Goal: Transaction & Acquisition: Purchase product/service

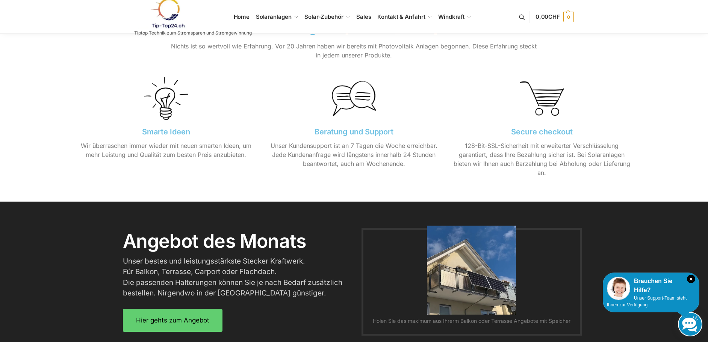
scroll to position [696, 0]
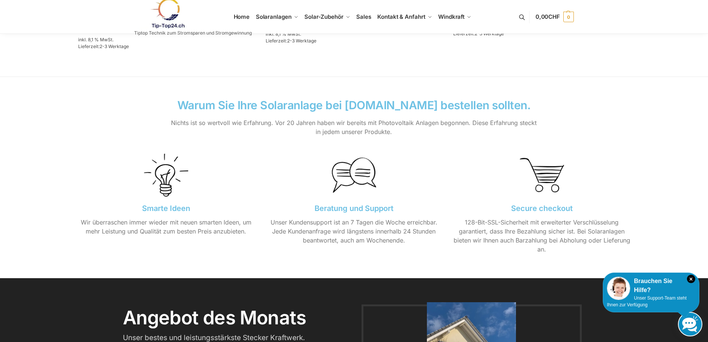
click at [361, 180] on img at bounding box center [354, 175] width 44 height 44
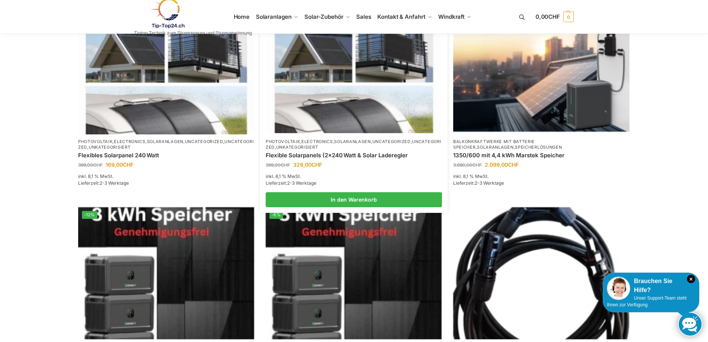
scroll to position [395, 0]
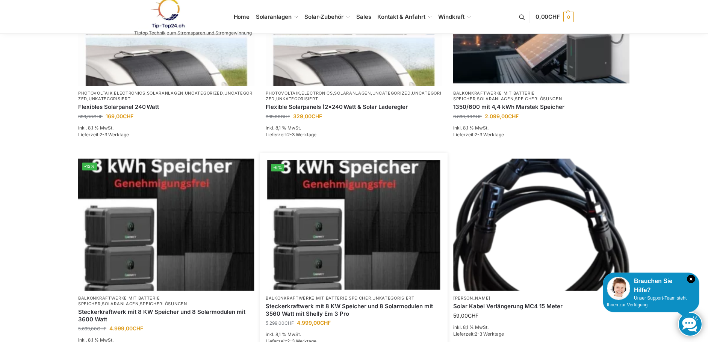
click at [333, 221] on img at bounding box center [353, 225] width 173 height 130
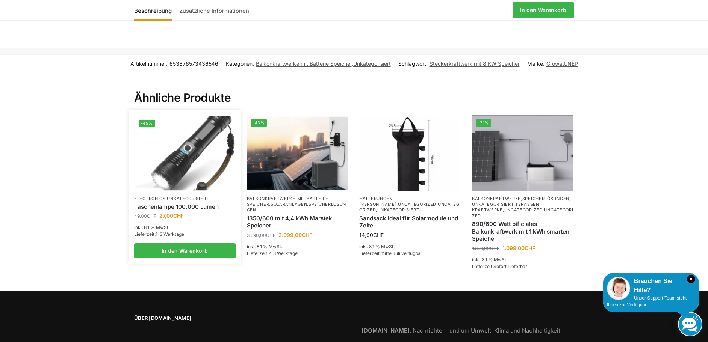
scroll to position [1346, 0]
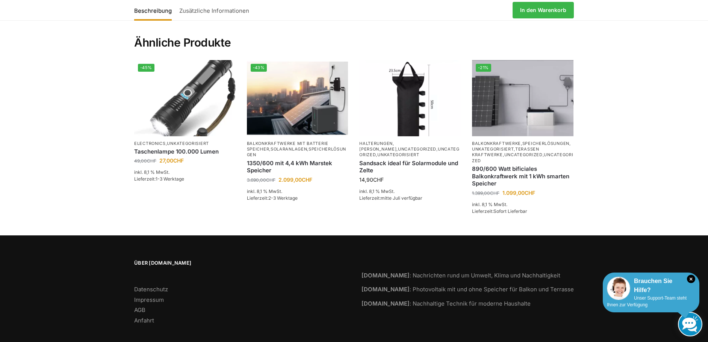
click at [660, 293] on div "Brauchen Sie Hilfe?" at bounding box center [651, 286] width 88 height 18
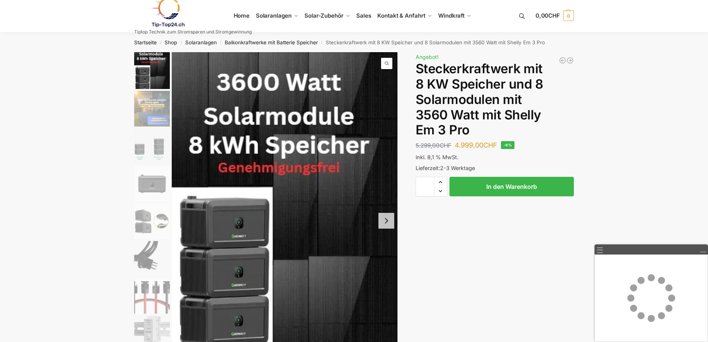
scroll to position [0, 0]
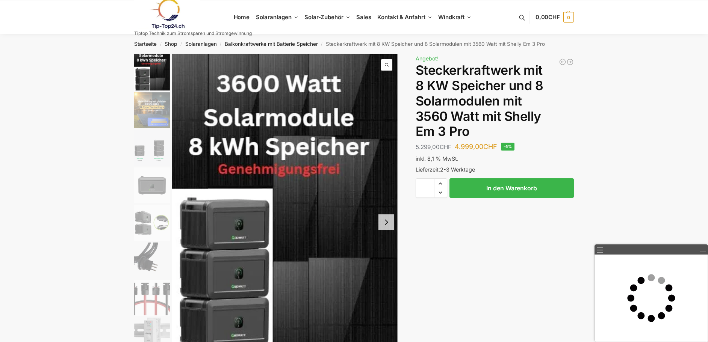
click at [245, 18] on link at bounding box center [193, 13] width 118 height 30
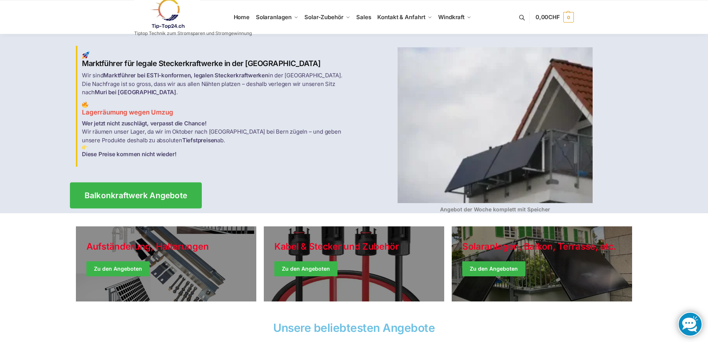
click at [115, 192] on span "Balkonkraftwerk Angebote" at bounding box center [136, 196] width 103 height 8
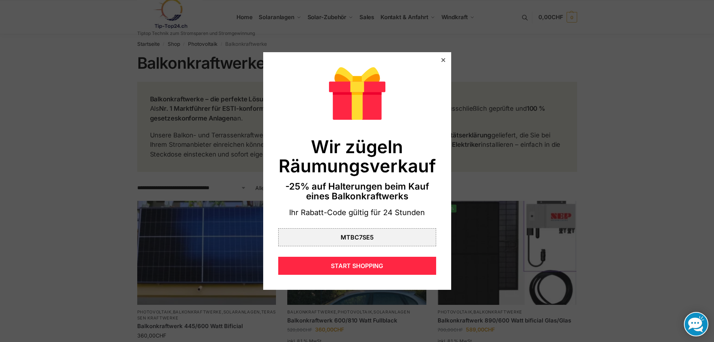
click at [440, 57] on div at bounding box center [443, 60] width 7 height 7
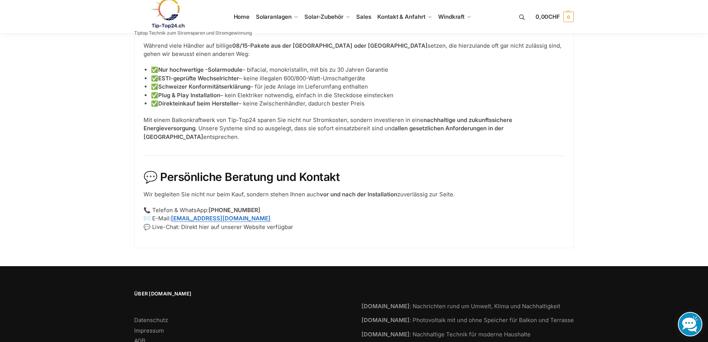
scroll to position [1018, 0]
